Goal: Browse casually

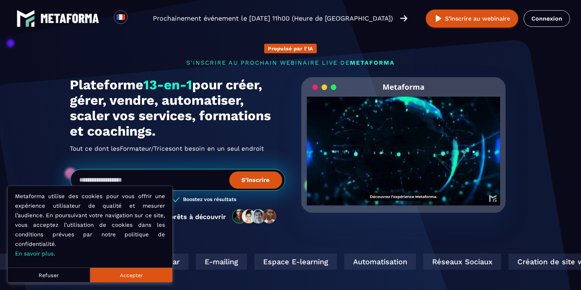
click at [57, 277] on button "Refuser" at bounding box center [49, 275] width 82 height 15
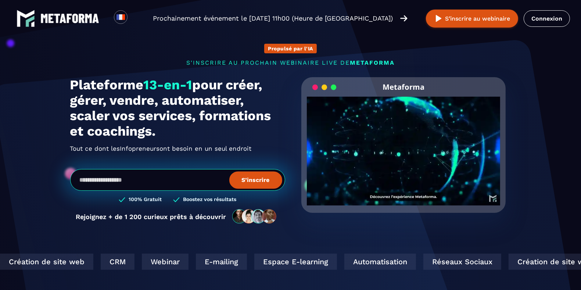
click at [82, 19] on img at bounding box center [69, 19] width 59 height 10
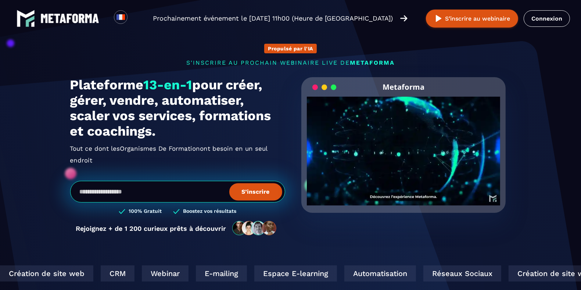
click at [407, 150] on video "Your browser does not support the video tag." at bounding box center [404, 145] width 194 height 97
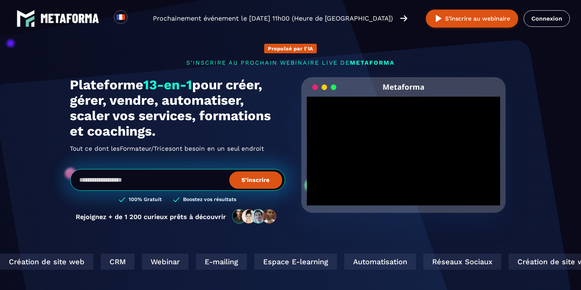
click at [378, 240] on section "Propulsé par l'IA s'inscrire au prochain webinaire live de METAFORMA Prochainem…" at bounding box center [290, 236] width 581 height 472
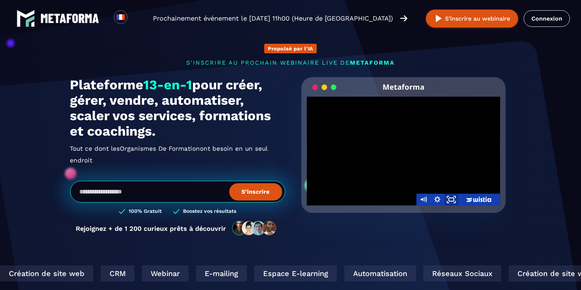
click at [451, 199] on icon "Fullscreen" at bounding box center [451, 200] width 17 height 14
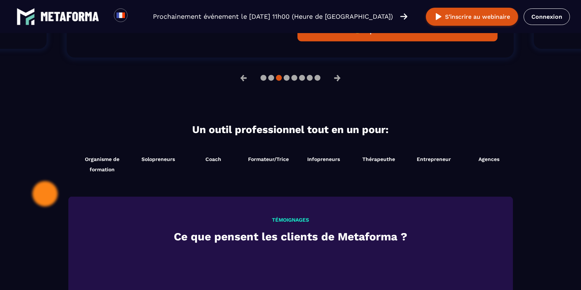
scroll to position [551, 0]
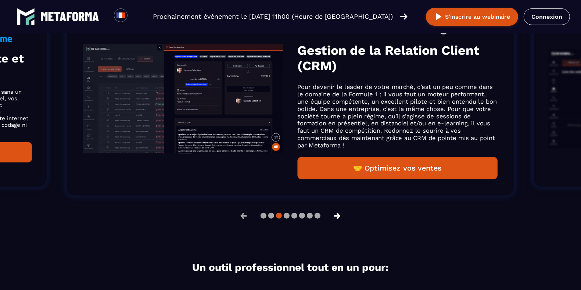
click at [337, 215] on button "→" at bounding box center [337, 216] width 19 height 18
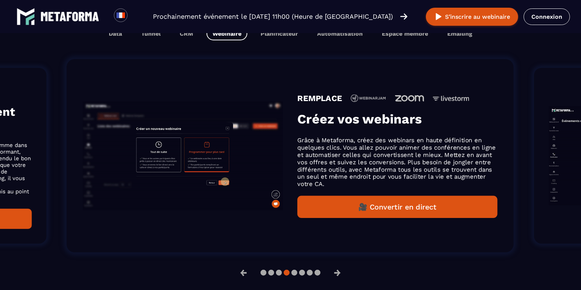
scroll to position [505, 0]
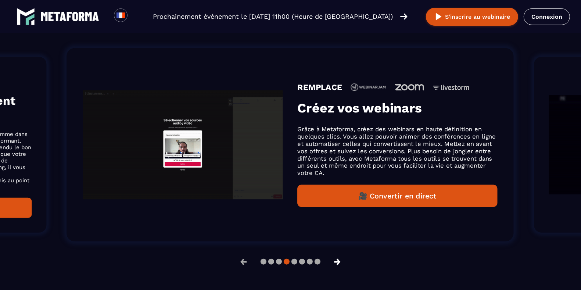
click at [340, 261] on button "→" at bounding box center [337, 262] width 19 height 18
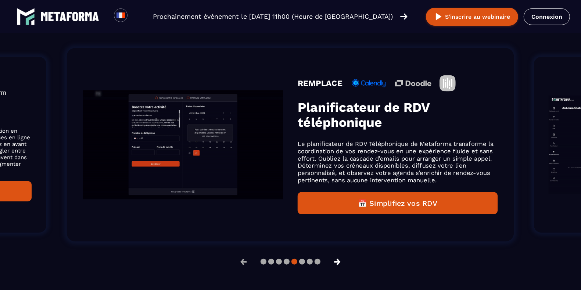
scroll to position [517, 0]
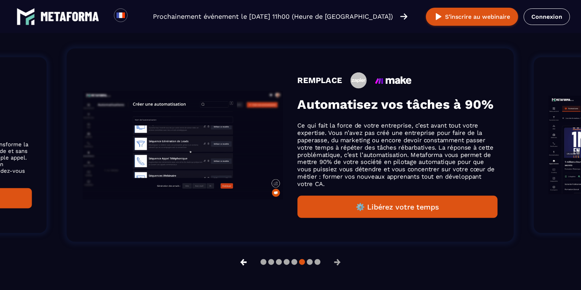
click at [241, 263] on button "←" at bounding box center [243, 262] width 19 height 18
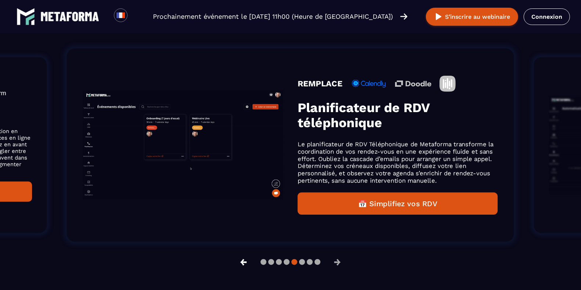
scroll to position [505, 0]
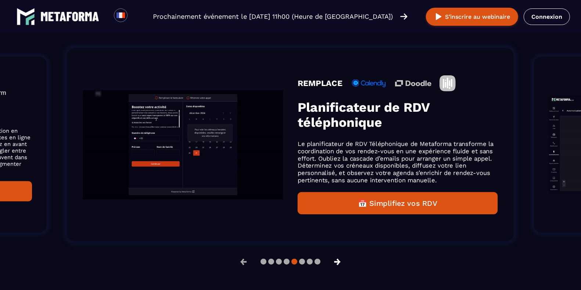
click at [337, 259] on button "→" at bounding box center [337, 262] width 19 height 18
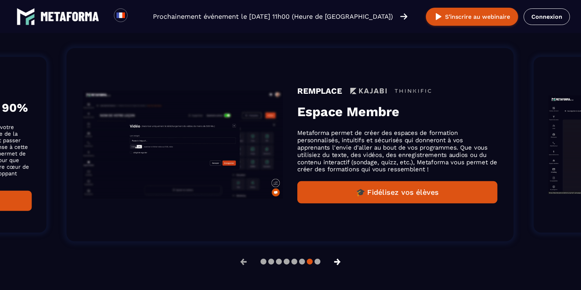
scroll to position [517, 0]
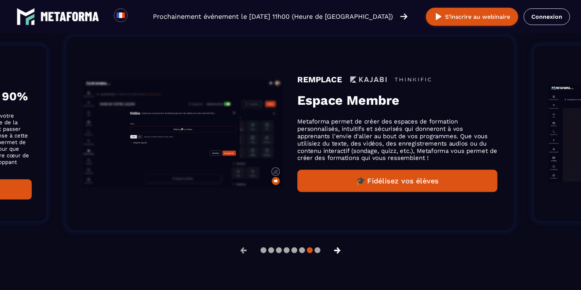
click at [337, 259] on button "→" at bounding box center [337, 251] width 19 height 18
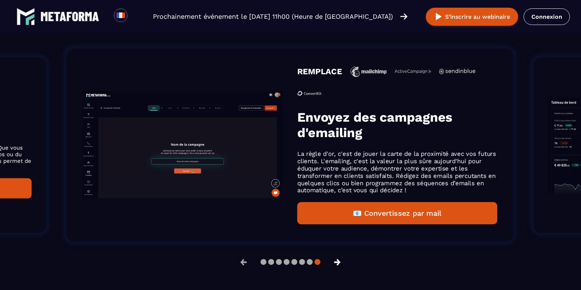
scroll to position [505, 0]
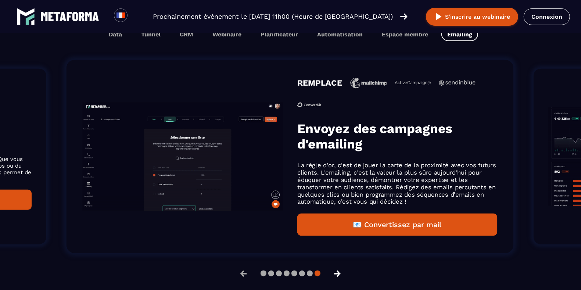
click at [337, 265] on button "→" at bounding box center [337, 274] width 19 height 18
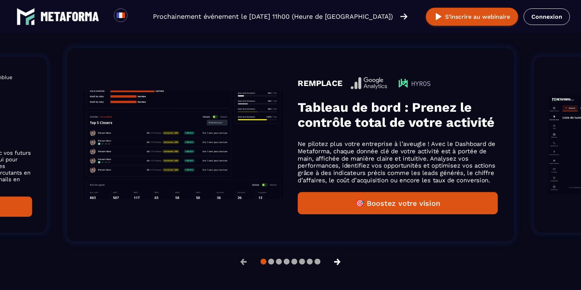
click at [337, 260] on button "→" at bounding box center [337, 262] width 19 height 18
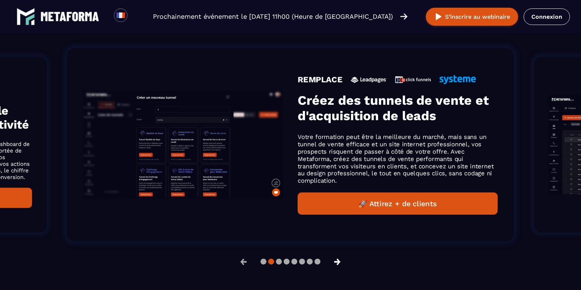
click at [337, 260] on button "→" at bounding box center [337, 262] width 19 height 18
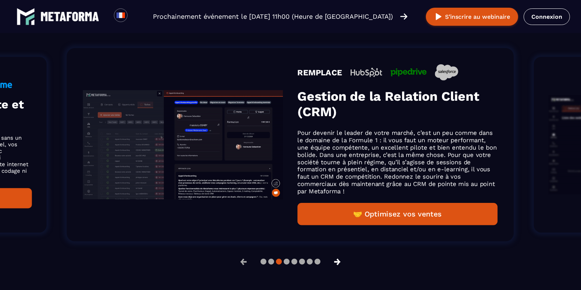
click at [337, 260] on button "→" at bounding box center [337, 262] width 19 height 18
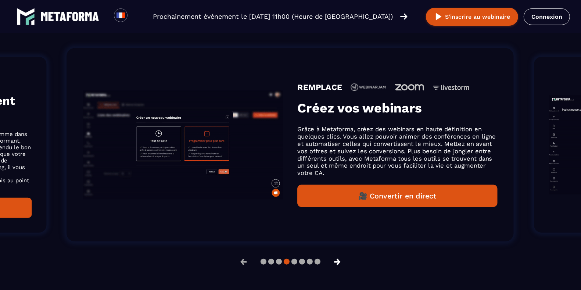
click at [337, 260] on button "→" at bounding box center [337, 262] width 19 height 18
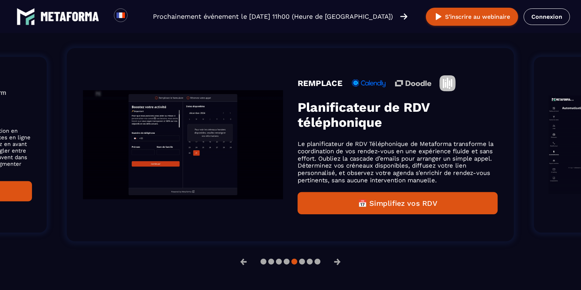
scroll to position [517, 0]
